Goal: Task Accomplishment & Management: Manage account settings

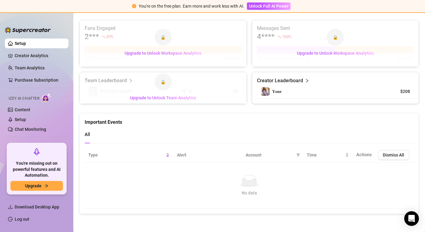
scroll to position [69, 0]
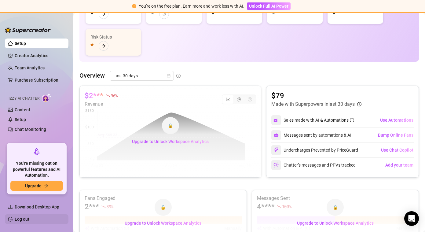
click at [15, 219] on link "Log out" at bounding box center [22, 218] width 15 height 5
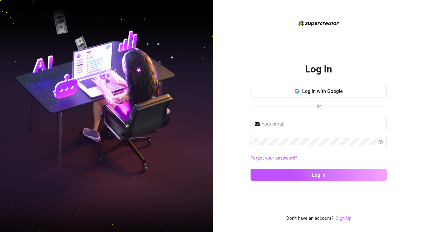
click at [346, 219] on link "Sign Up" at bounding box center [343, 217] width 16 height 5
